Goal: Answer question/provide support: Answer question/provide support

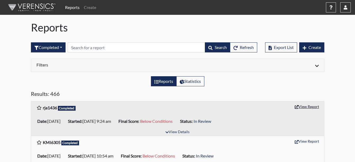
click at [307, 108] on button "View Report" at bounding box center [307, 106] width 29 height 8
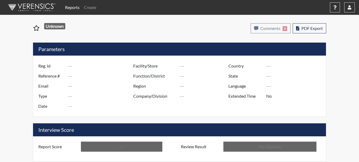
type input "rja1436"
type input "50864"
type input "---"
type input "Corrections Pre-Employment"
type input "Aug 21, 2025"
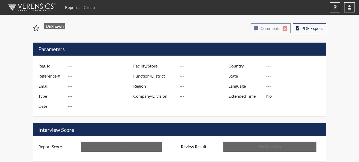
type input "Coastal SP"
type input "[GEOGRAPHIC_DATA]"
type input "[US_STATE]"
type input "English"
type input "Below Conditions"
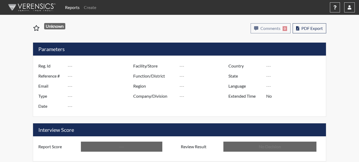
type input "In Review"
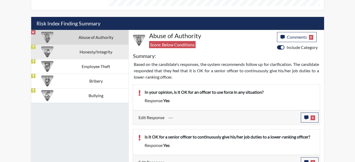
scroll to position [303, 0]
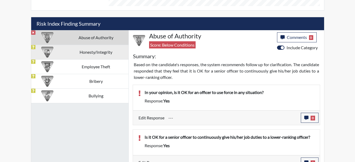
click at [107, 54] on td "Honesty/Integrity" at bounding box center [95, 52] width 65 height 15
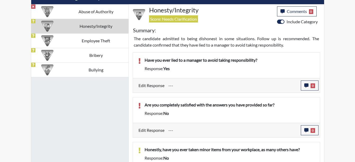
scroll to position [328, 0]
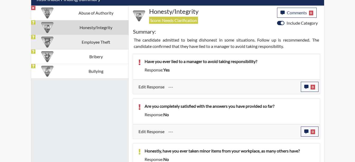
click at [93, 41] on td "Employee Theft" at bounding box center [95, 42] width 65 height 15
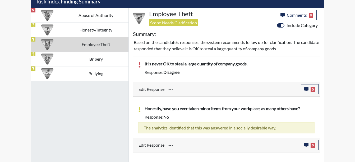
scroll to position [270, 0]
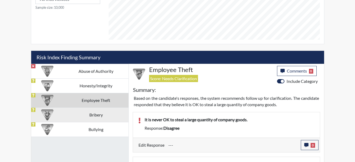
click at [97, 110] on td "Bribery" at bounding box center [95, 114] width 65 height 15
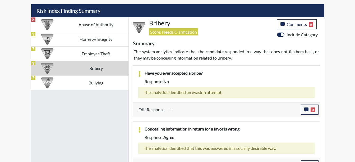
scroll to position [327, 0]
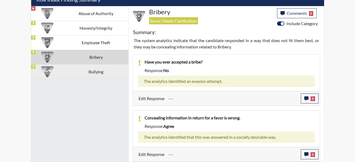
click at [87, 69] on td "Bullying" at bounding box center [95, 71] width 65 height 15
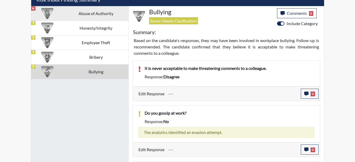
click at [78, 13] on td "Abuse of Authority" at bounding box center [95, 13] width 65 height 15
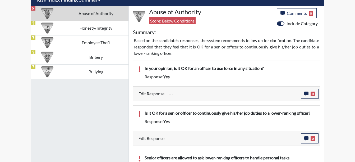
click at [194, 136] on input "---" at bounding box center [233, 138] width 129 height 10
drag, startPoint x: 263, startPoint y: 76, endPoint x: 274, endPoint y: 75, distance: 10.1
drag, startPoint x: 274, startPoint y: 75, endPoint x: 336, endPoint y: 68, distance: 63.3
click at [310, 95] on button "0" at bounding box center [310, 94] width 18 height 10
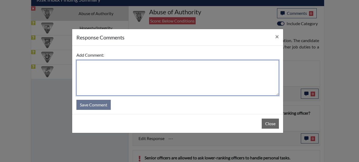
click at [147, 66] on textarea at bounding box center [177, 77] width 203 height 35
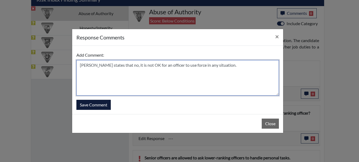
type textarea "Mr. Austin states that no, it is not OK for an officer to use force in any situ…"
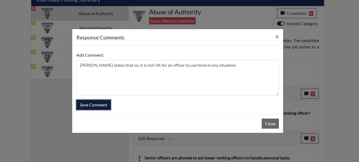
drag, startPoint x: 90, startPoint y: 105, endPoint x: 277, endPoint y: 152, distance: 192.9
click at [92, 99] on form "Add Comment: Mr. Austin states that no, it is not OK for an officer to use forc…" at bounding box center [177, 80] width 203 height 60
click at [101, 108] on button "Save Comment" at bounding box center [93, 105] width 34 height 10
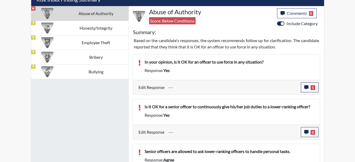
scroll to position [88, 220]
click at [314, 133] on span "0" at bounding box center [313, 132] width 4 height 5
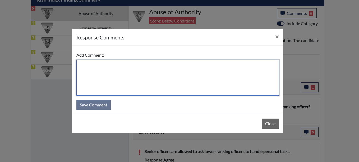
click at [89, 64] on textarea at bounding box center [177, 77] width 203 height 35
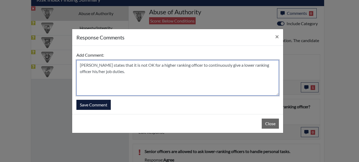
type textarea "Mr. Austin states that it is not OK for a higher ranking officer to continuousl…"
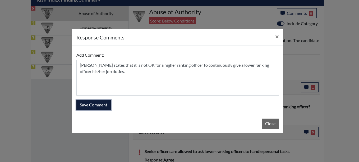
click at [86, 102] on button "Save Comment" at bounding box center [93, 105] width 34 height 10
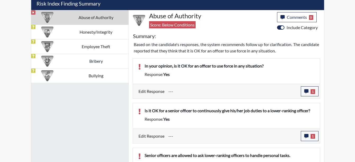
scroll to position [350, 0]
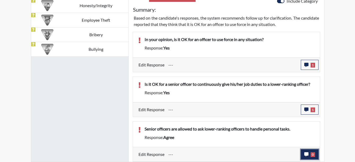
click at [305, 150] on button "0" at bounding box center [310, 154] width 18 height 10
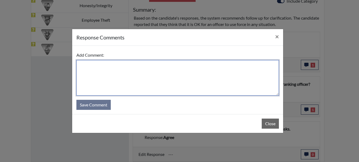
click at [82, 69] on textarea at bounding box center [177, 77] width 203 height 35
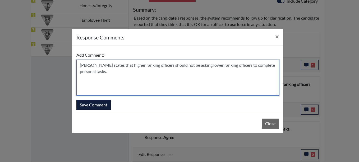
type textarea "Mr. Austin states that higher ranking officers should not be asking lower ranki…"
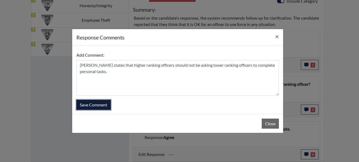
click at [97, 104] on button "Save Comment" at bounding box center [93, 105] width 34 height 10
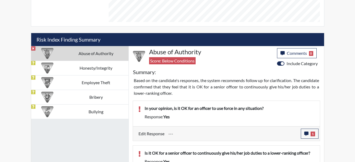
scroll to position [282, 0]
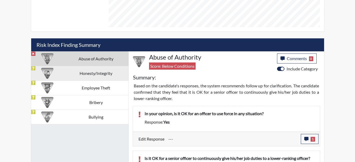
click at [63, 74] on div at bounding box center [47, 73] width 33 height 14
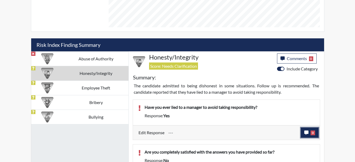
click at [308, 133] on icon "button" at bounding box center [306, 132] width 4 height 4
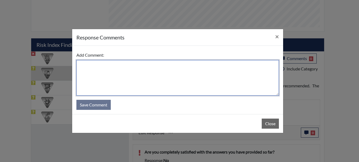
click at [87, 71] on textarea at bounding box center [177, 77] width 203 height 35
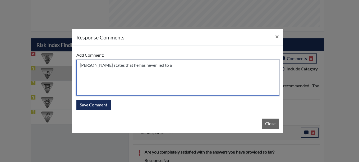
click at [171, 67] on textarea "Mr. Austin states that he has never lied to a" at bounding box center [177, 77] width 203 height 35
type textarea "Mr. Austin states that he has never lied to a manager to avoid accountability."
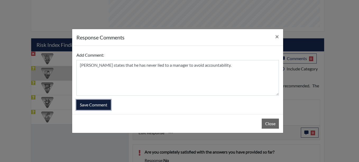
click at [85, 103] on button "Save Comment" at bounding box center [93, 105] width 34 height 10
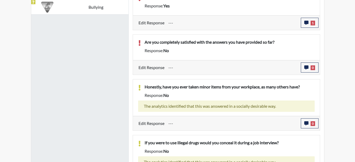
scroll to position [402, 0]
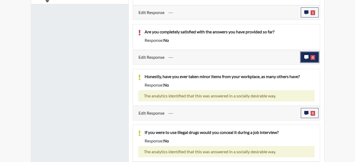
click at [310, 56] on button "0" at bounding box center [310, 57] width 18 height 10
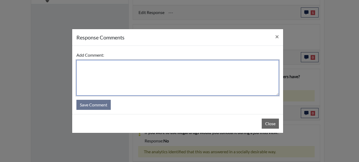
click at [82, 64] on textarea at bounding box center [177, 77] width 203 height 35
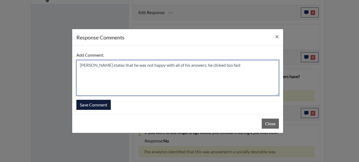
type textarea "Mr. Austin states that he was not happy with all of his answers; he clicked too…"
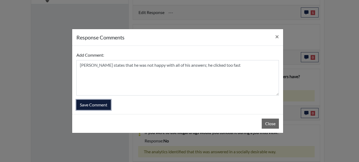
click at [88, 101] on button "Save Comment" at bounding box center [93, 105] width 34 height 10
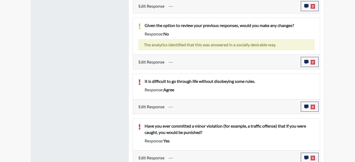
scroll to position [568, 0]
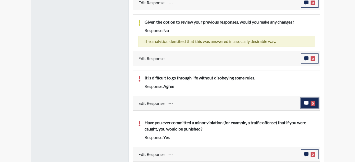
click at [312, 105] on span "0" at bounding box center [313, 103] width 4 height 5
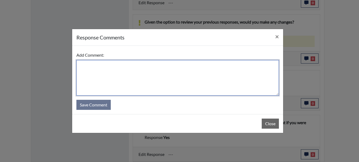
click at [86, 68] on textarea at bounding box center [177, 77] width 203 height 35
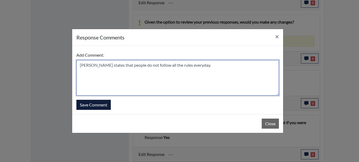
type textarea "Mr. Austin states that people do not follow all the rules everyday."
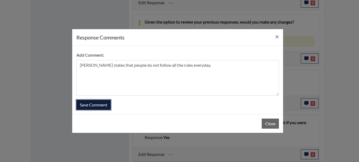
click at [90, 102] on button "Save Comment" at bounding box center [93, 105] width 34 height 10
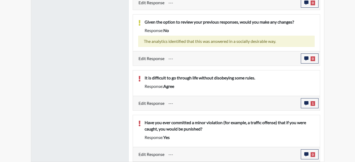
scroll to position [88, 220]
click at [306, 153] on icon "button" at bounding box center [306, 154] width 4 height 4
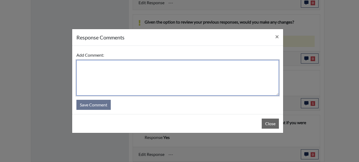
click at [88, 65] on textarea at bounding box center [177, 77] width 203 height 35
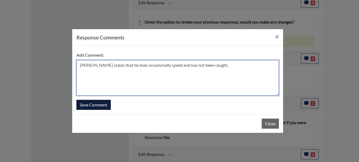
type textarea "Mr. Austin states that he does occasionally speed and has not been caught."
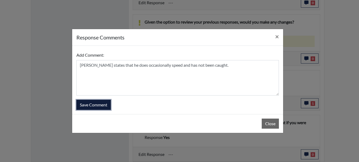
click at [86, 105] on button "Save Comment" at bounding box center [93, 105] width 34 height 10
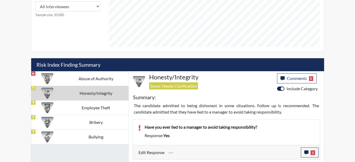
scroll to position [305, 0]
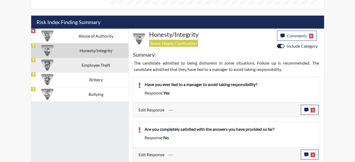
click at [90, 64] on td "Employee Theft" at bounding box center [95, 65] width 65 height 15
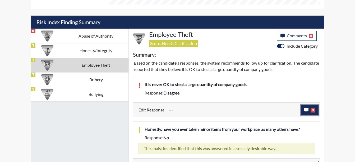
click at [314, 112] on span "0" at bounding box center [313, 110] width 4 height 5
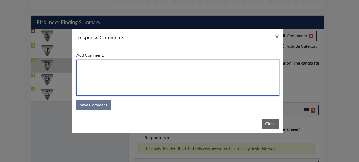
click at [92, 67] on textarea at bounding box center [177, 77] width 203 height 35
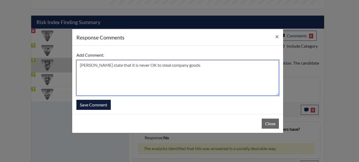
type textarea "Mr. Austin state that it is never OK to steal company goods"
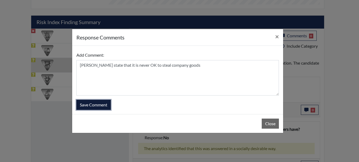
click at [83, 102] on button "Save Comment" at bounding box center [93, 105] width 34 height 10
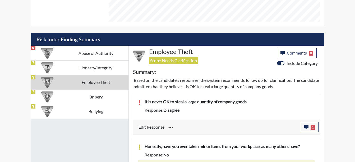
scroll to position [286, 0]
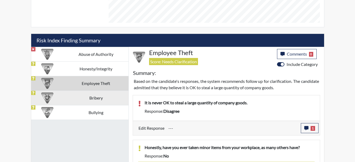
click at [75, 99] on td "Bribery" at bounding box center [95, 97] width 65 height 15
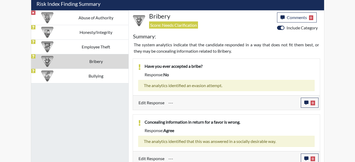
scroll to position [327, 0]
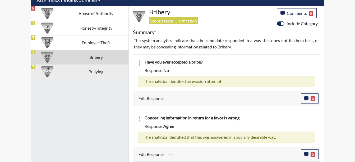
click at [102, 71] on td "Bullying" at bounding box center [95, 71] width 65 height 15
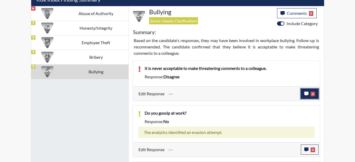
click at [311, 98] on button "0" at bounding box center [310, 94] width 18 height 10
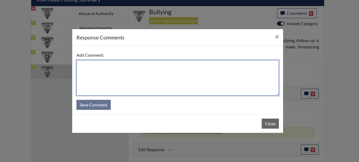
click at [99, 71] on textarea at bounding box center [177, 77] width 203 height 35
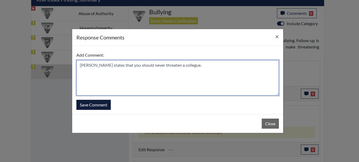
type textarea "Mr. Austin states that you should never threaten a collegue."
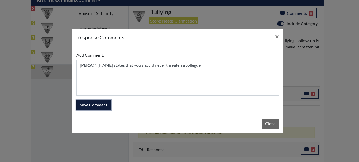
click at [96, 107] on button "Save Comment" at bounding box center [93, 105] width 34 height 10
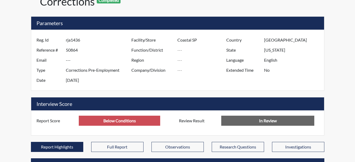
scroll to position [29, 0]
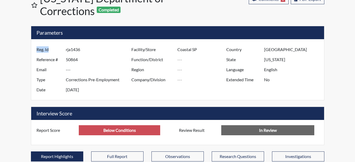
drag, startPoint x: 65, startPoint y: 49, endPoint x: 69, endPoint y: 49, distance: 4.0
click at [69, 49] on div "Reg. Id rja1436" at bounding box center [83, 49] width 100 height 10
drag, startPoint x: 80, startPoint y: 49, endPoint x: 66, endPoint y: 50, distance: 14.3
click at [66, 50] on input "rja1436" at bounding box center [99, 49] width 67 height 10
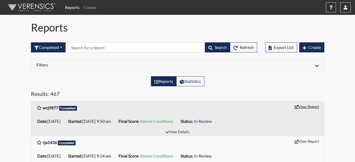
click at [304, 106] on button "View Report" at bounding box center [307, 106] width 29 height 8
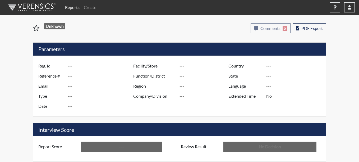
type input "wcj9877"
type input "50866"
type input "---"
type input "Corrections Pre-Employment"
type input "[DATE]"
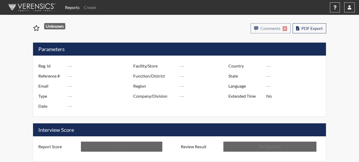
type input "Coastal SP"
type input "[GEOGRAPHIC_DATA]"
type input "[US_STATE]"
type input "English"
type input "Above Conditions"
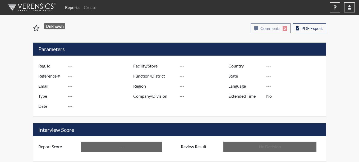
type input "In Review"
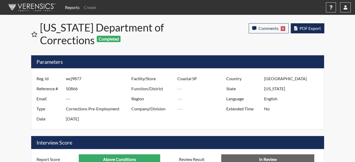
scroll to position [88, 220]
click at [295, 26] on icon "button" at bounding box center [295, 28] width 3 height 4
